Goal: Information Seeking & Learning: Learn about a topic

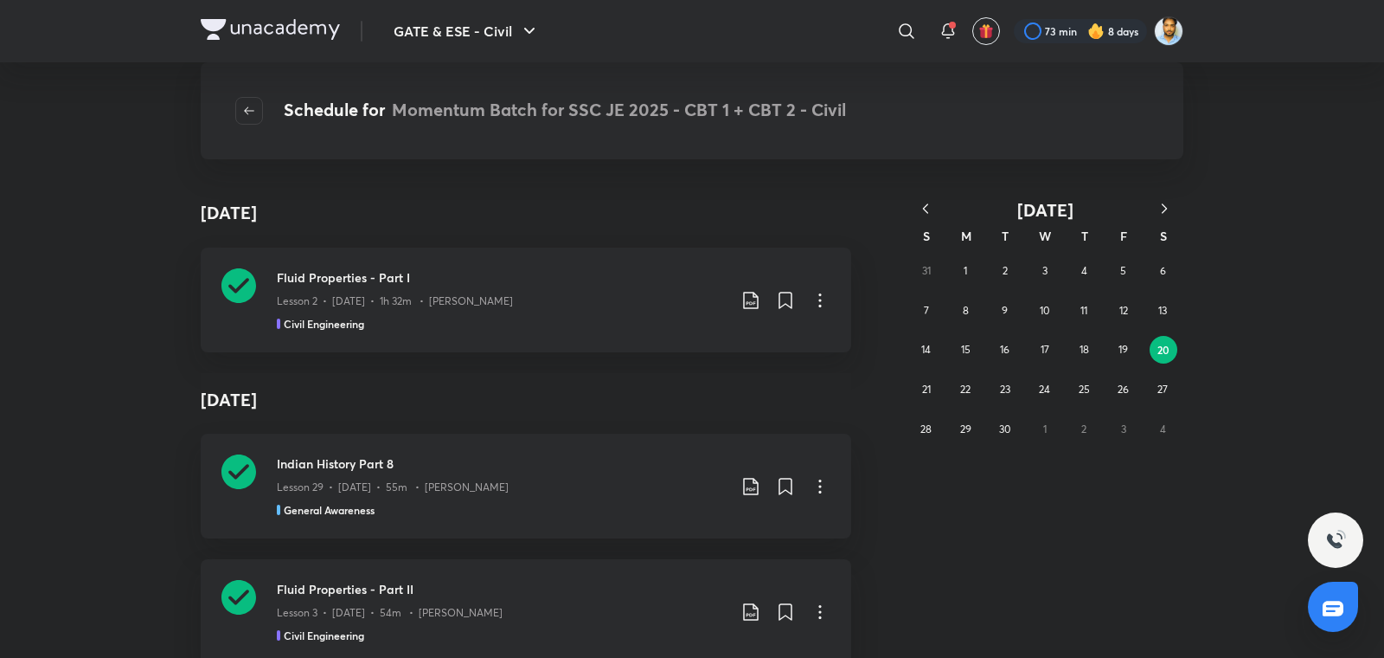
scroll to position [158582, 0]
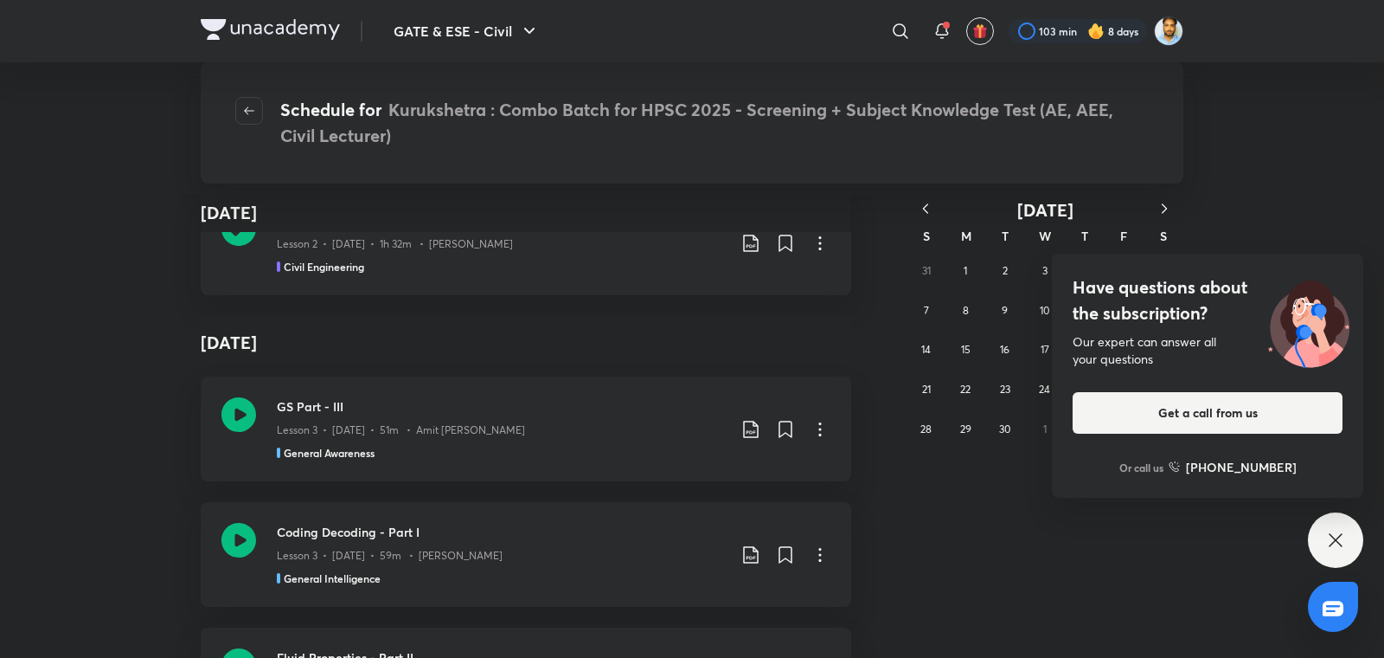
scroll to position [1502, 0]
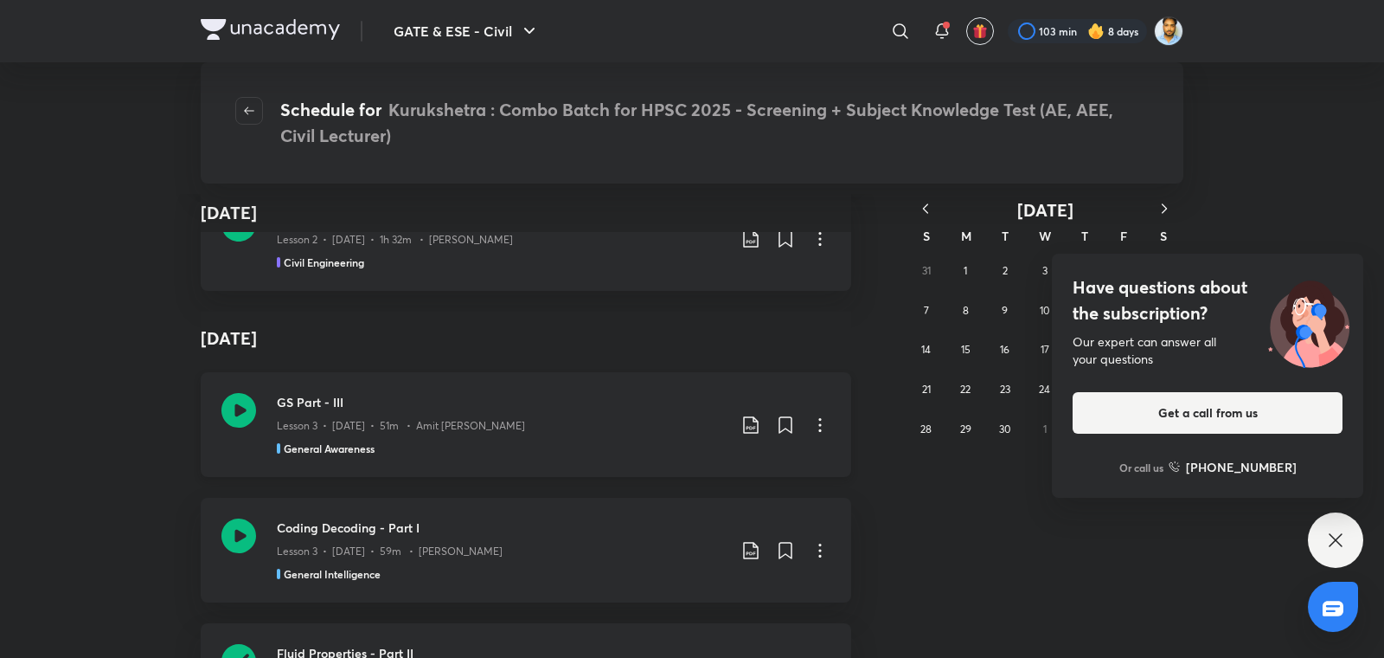
click at [655, 439] on div "GS Part - III Lesson 3 • [DATE] • 51m • Amit [PERSON_NAME] General Awareness" at bounding box center [502, 424] width 450 height 63
